Goal: Task Accomplishment & Management: Manage account settings

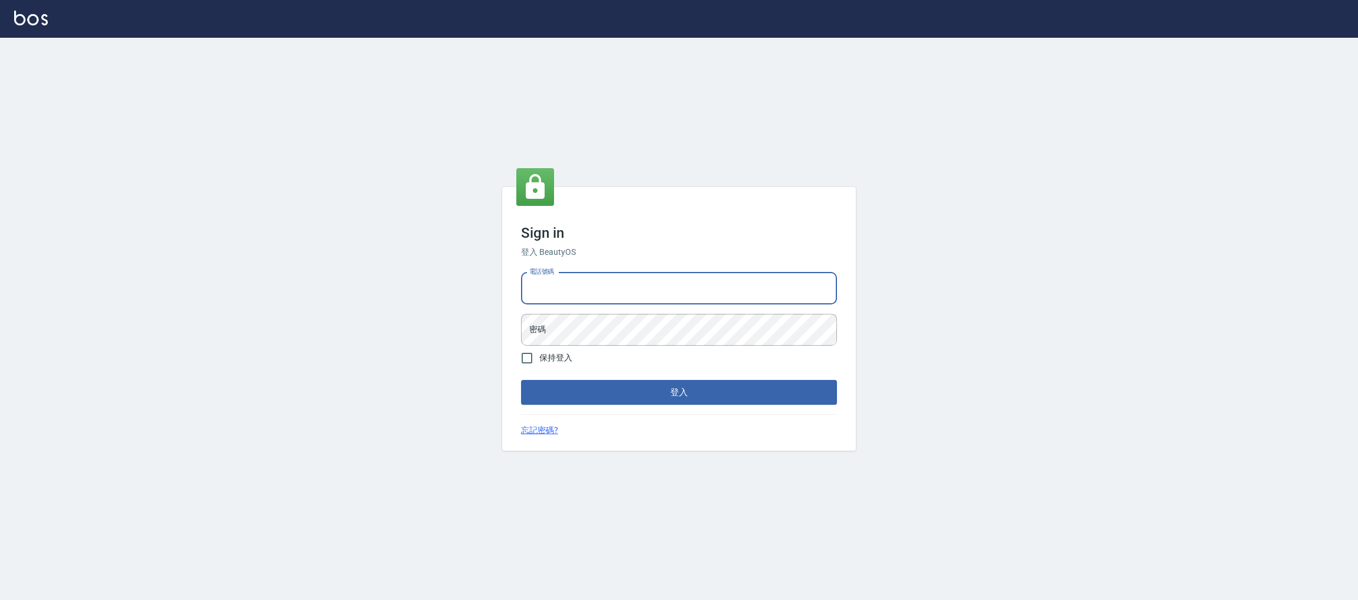
click at [564, 292] on input "電話號碼" at bounding box center [679, 288] width 316 height 32
type input "0981921116"
click at [617, 310] on div "電話號碼 [PHONE_NUMBER] 電話號碼 密碼 密碼" at bounding box center [678, 309] width 325 height 83
click at [521, 380] on button "登入" at bounding box center [679, 392] width 316 height 25
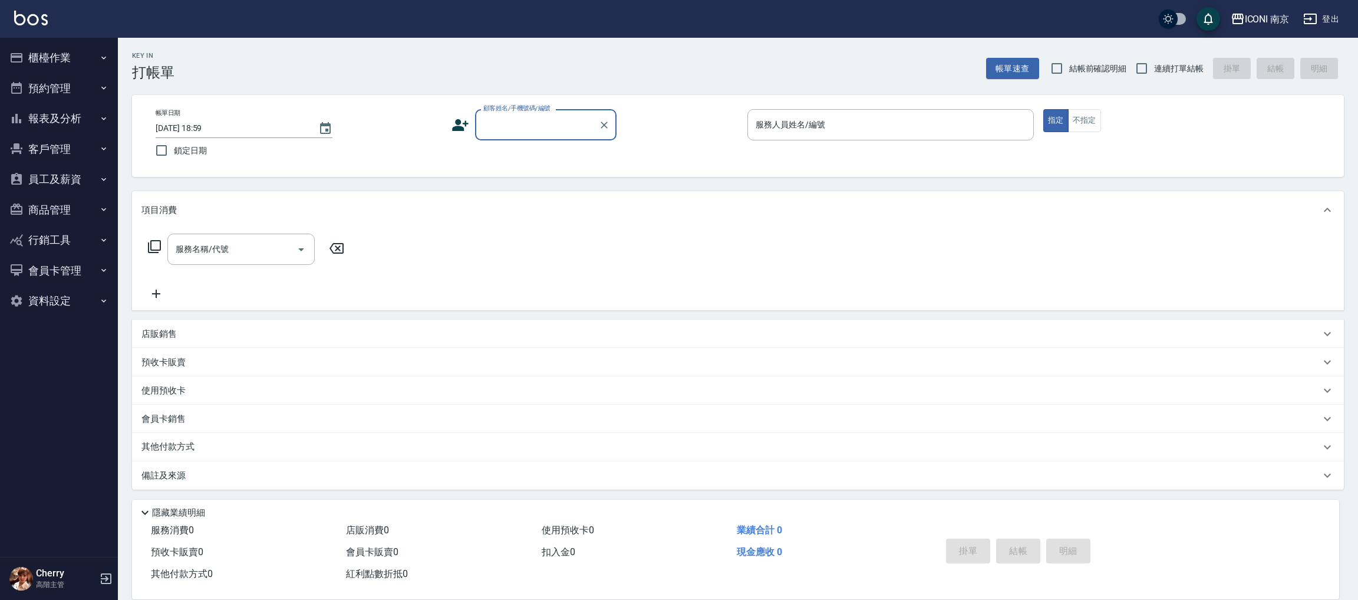
click at [69, 149] on button "客戶管理" at bounding box center [59, 149] width 108 height 31
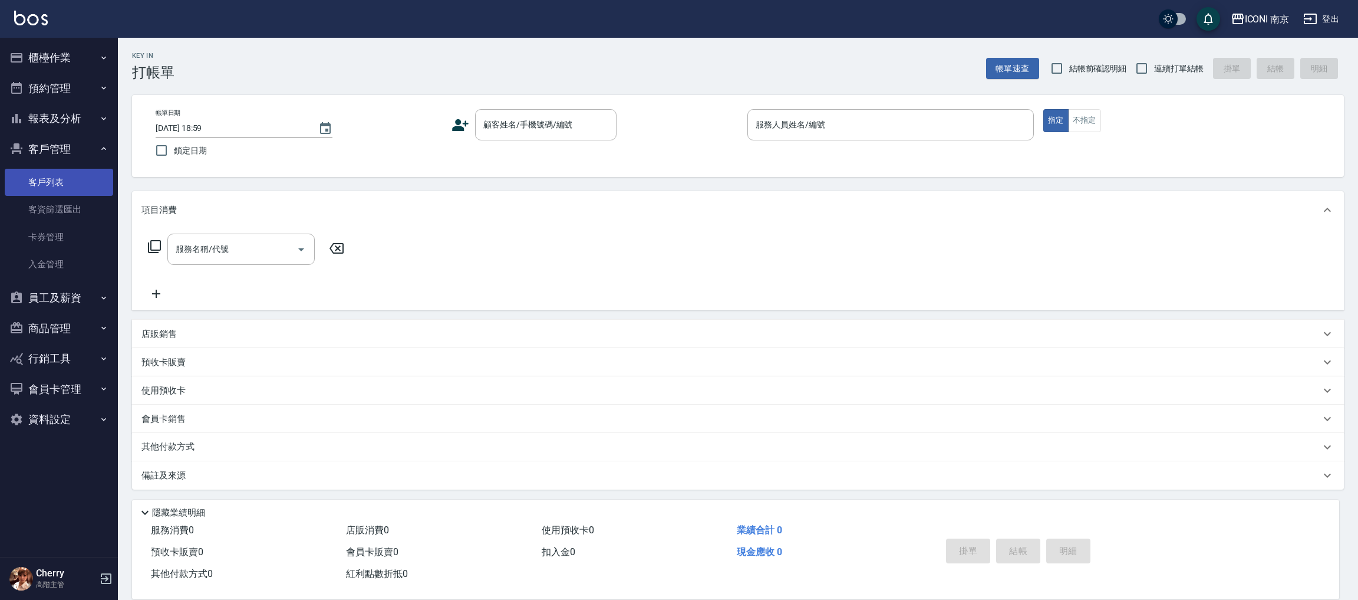
click at [64, 183] on link "客戶列表" at bounding box center [59, 182] width 108 height 27
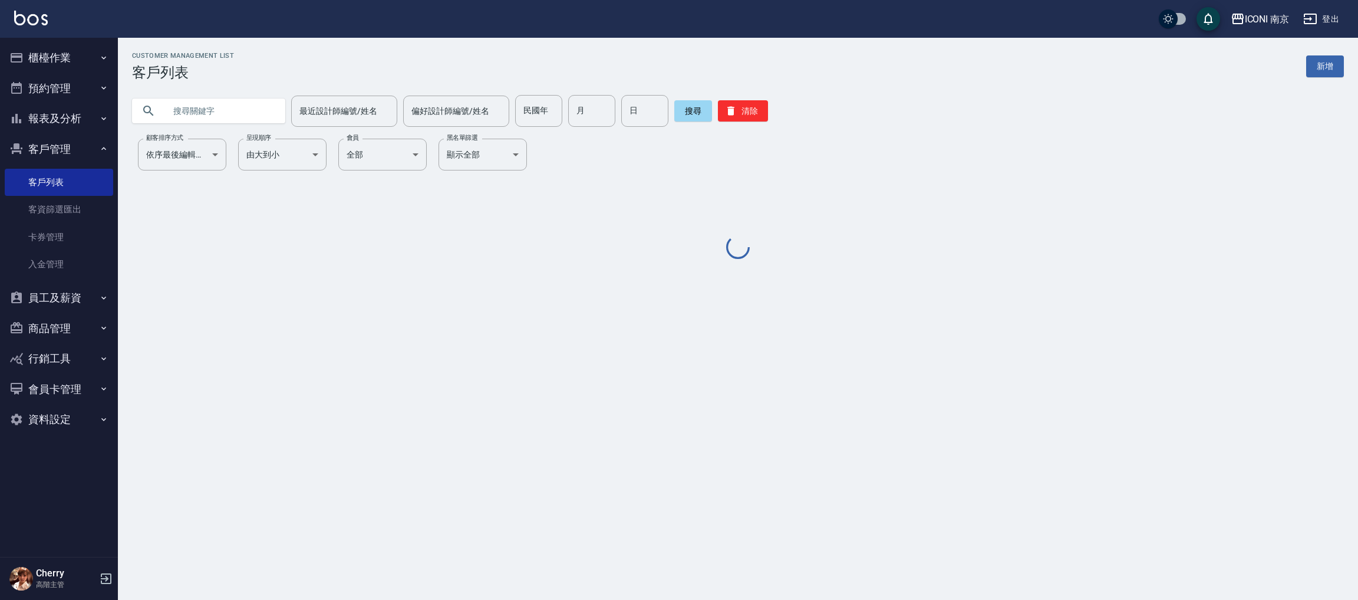
click at [216, 111] on input "text" at bounding box center [220, 111] width 111 height 32
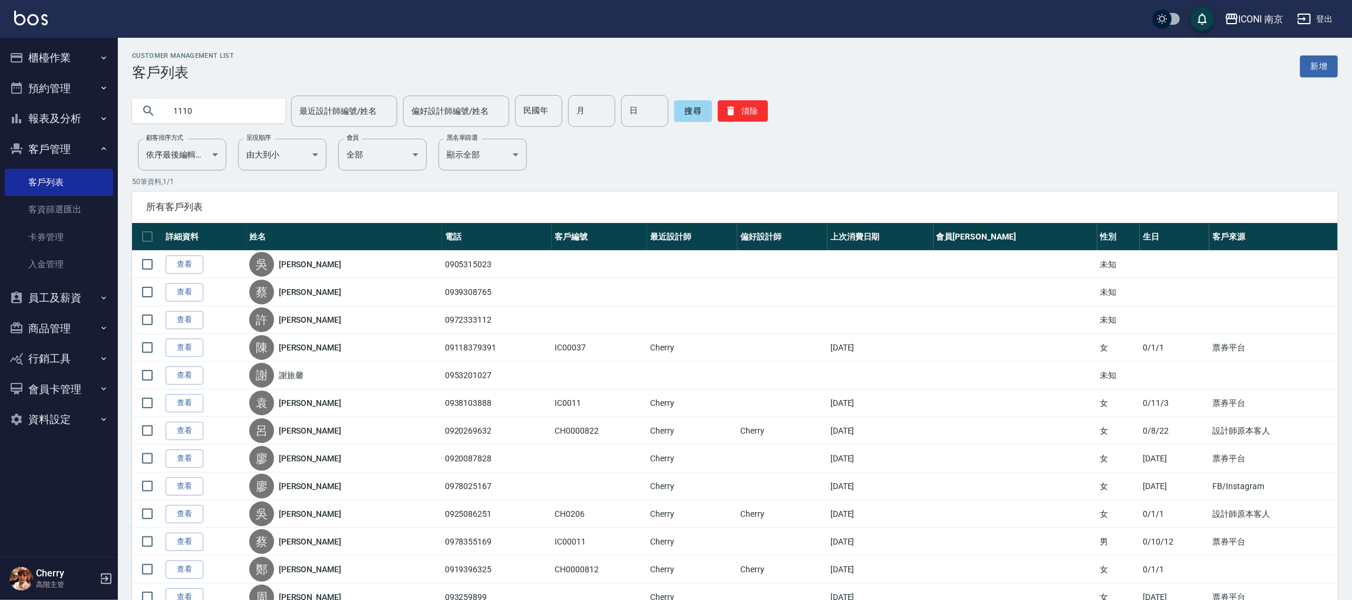
type input "1110"
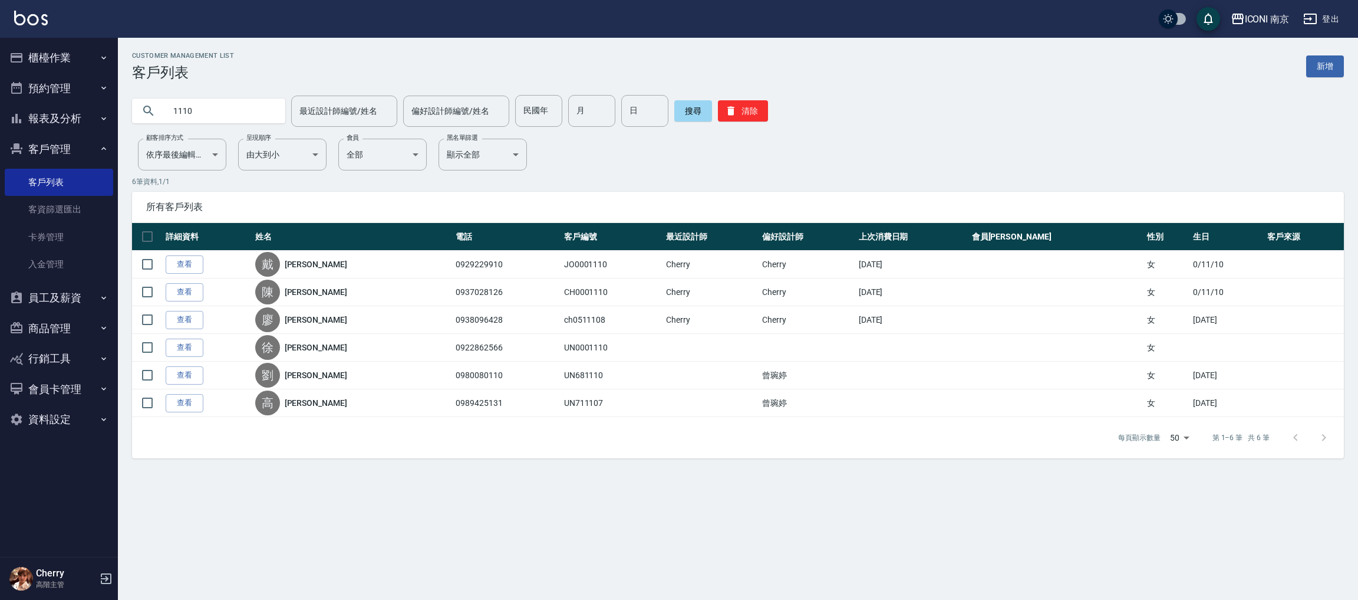
drag, startPoint x: 186, startPoint y: 255, endPoint x: 195, endPoint y: 242, distance: 16.0
click at [185, 255] on link "查看" at bounding box center [185, 264] width 38 height 18
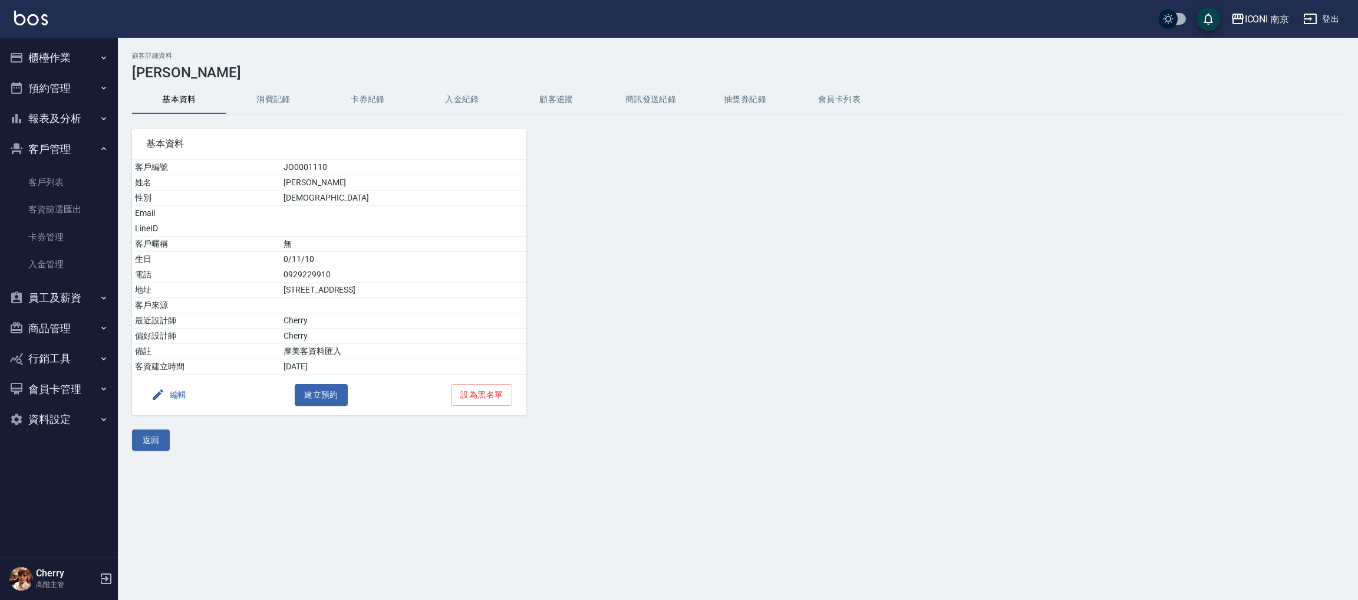
click at [264, 96] on button "消費記錄" at bounding box center [273, 99] width 94 height 28
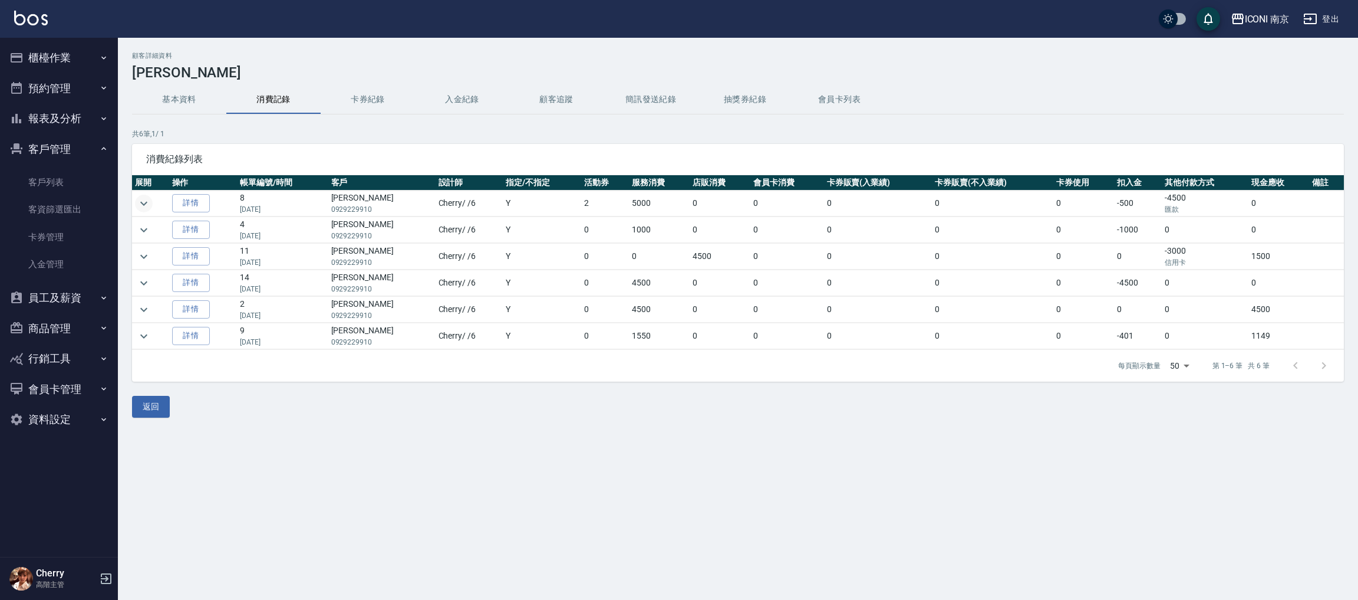
click at [142, 202] on icon "expand row" at bounding box center [143, 203] width 7 height 4
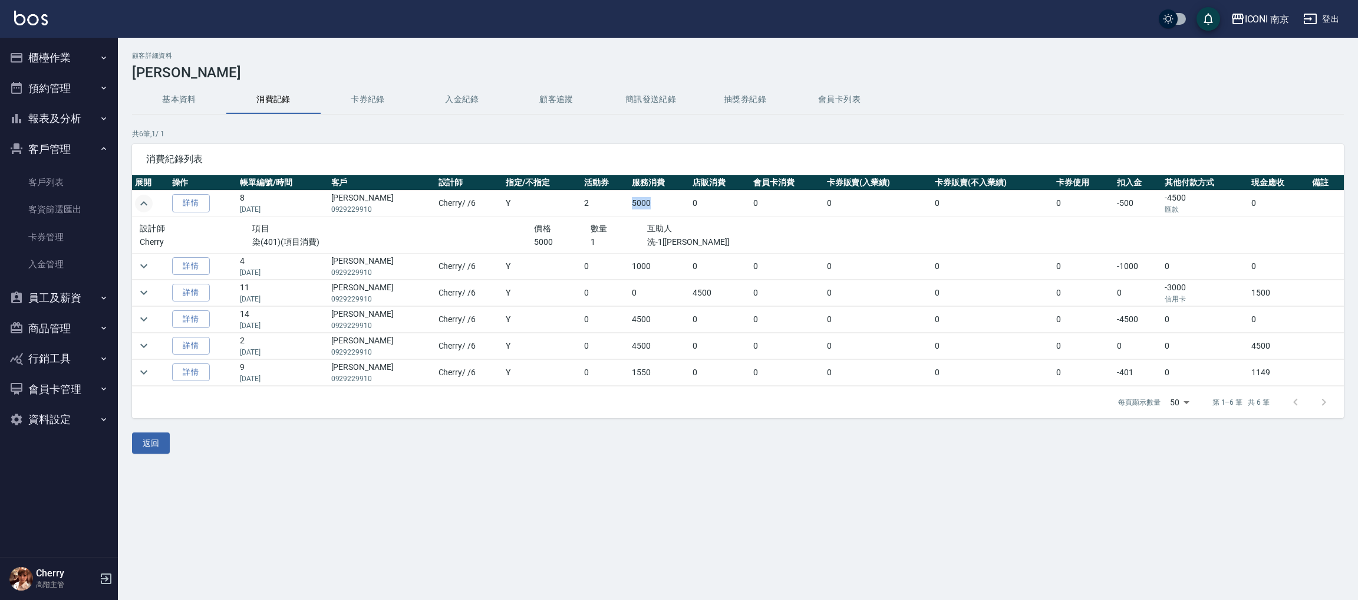
drag, startPoint x: 610, startPoint y: 202, endPoint x: 657, endPoint y: 203, distance: 47.8
click at [657, 203] on td "5000" at bounding box center [659, 203] width 61 height 26
click at [690, 210] on td "0" at bounding box center [720, 203] width 61 height 26
